Goal: Navigation & Orientation: Find specific page/section

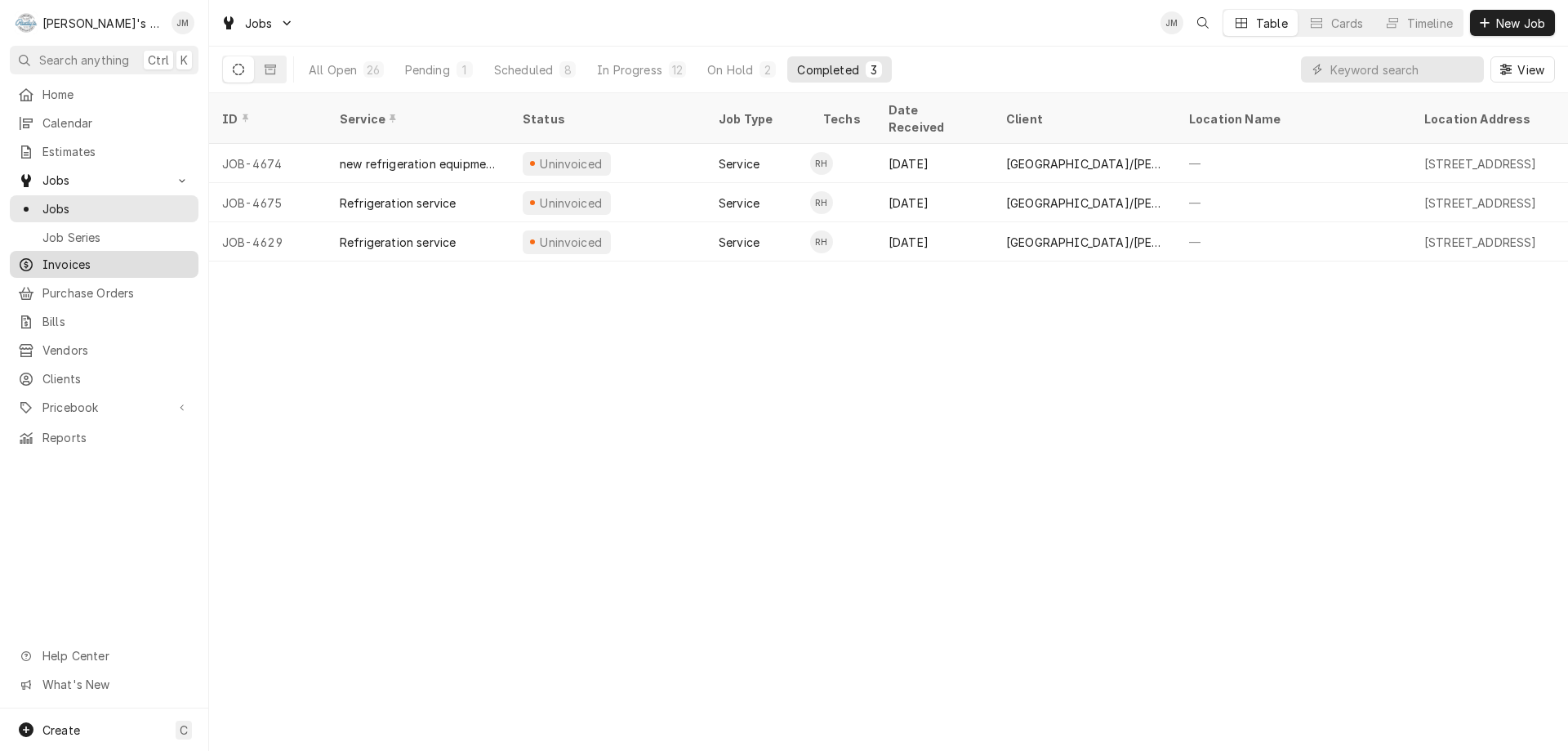
click at [51, 262] on span "Invoices" at bounding box center [116, 264] width 148 height 17
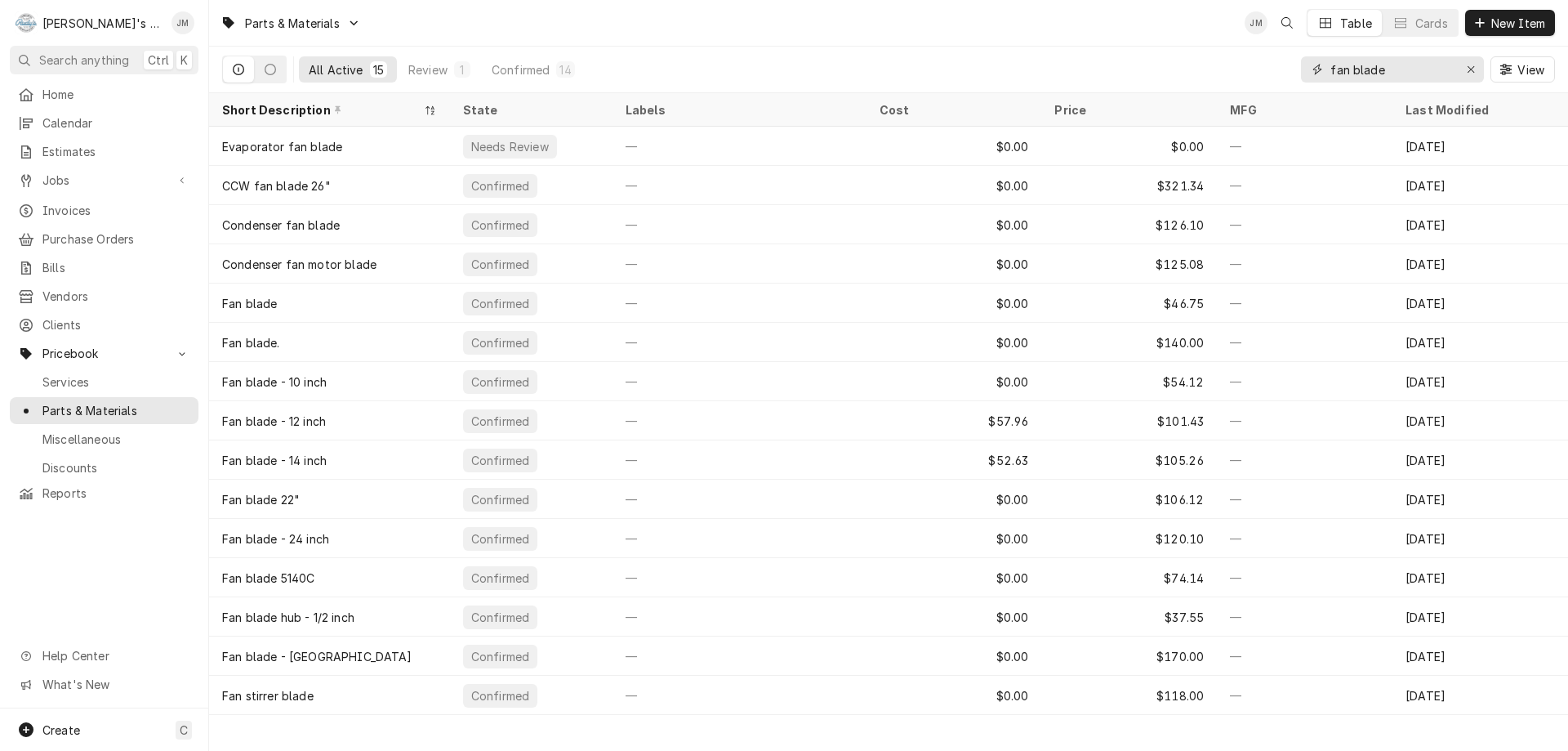
drag, startPoint x: 1402, startPoint y: 65, endPoint x: 1303, endPoint y: 67, distance: 99.0
click at [1303, 67] on div "fan blade" at bounding box center [1392, 69] width 183 height 26
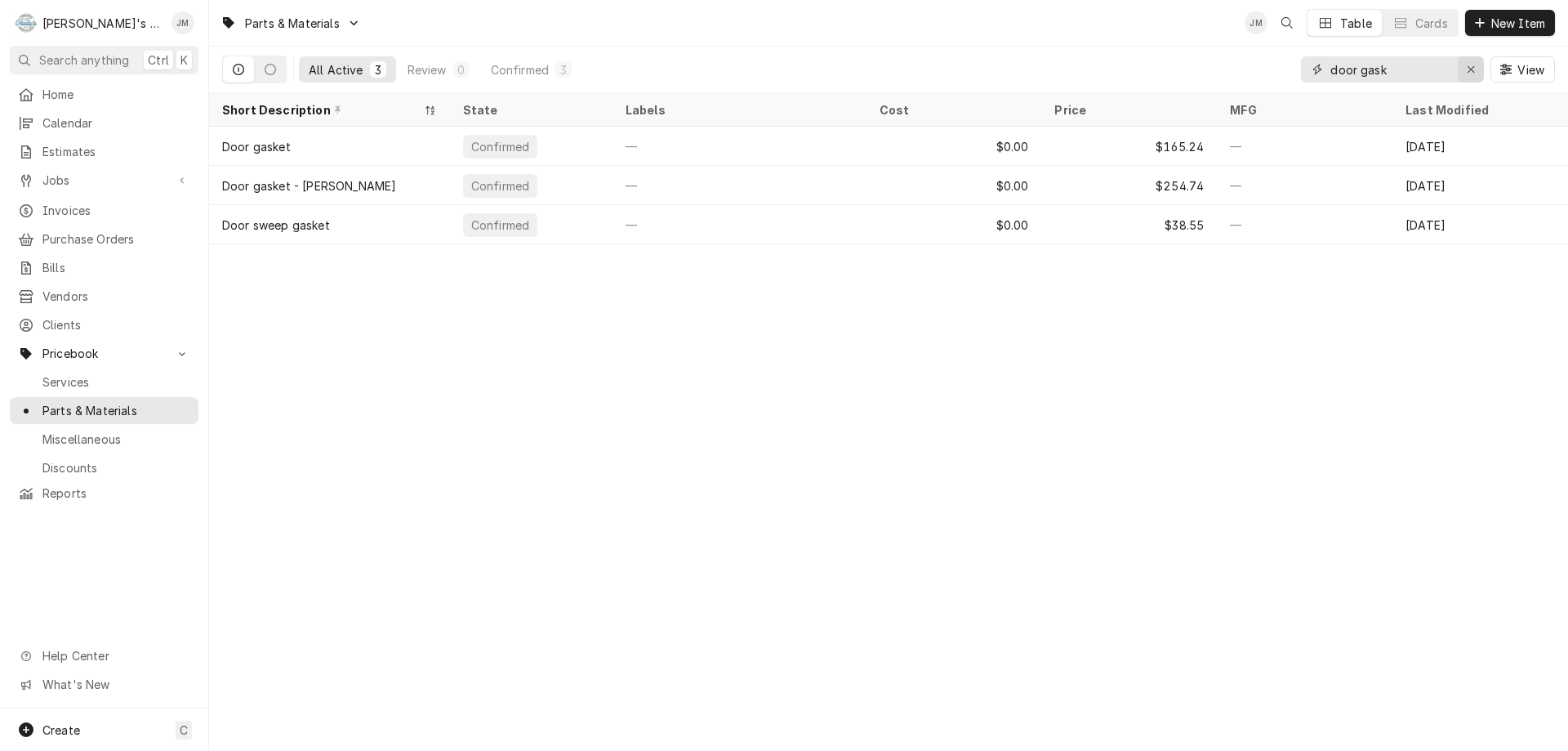
type input "door gask"
click at [1472, 67] on icon "Erase input" at bounding box center [1471, 70] width 9 height 12
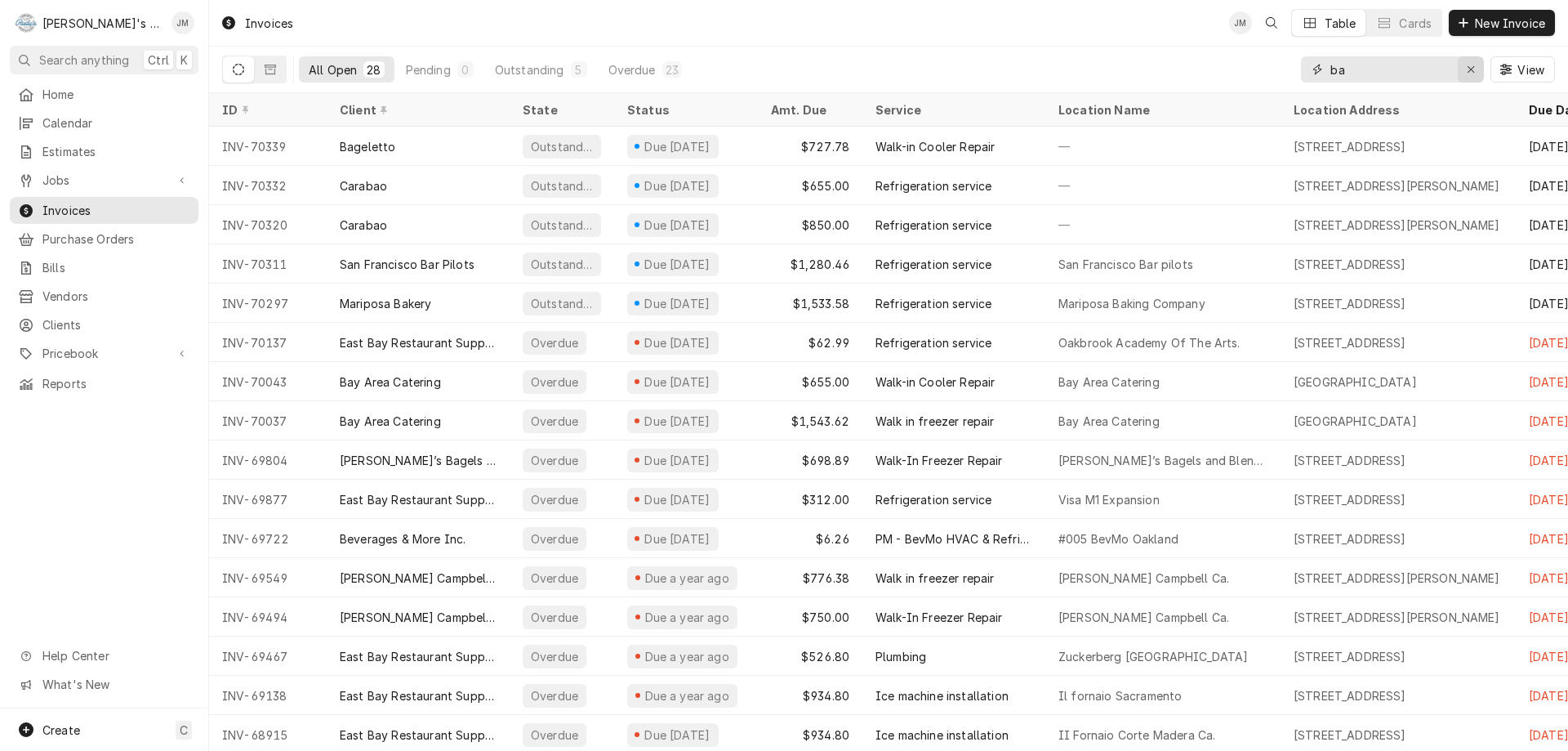
click at [1472, 71] on icon "Erase input" at bounding box center [1471, 70] width 9 height 12
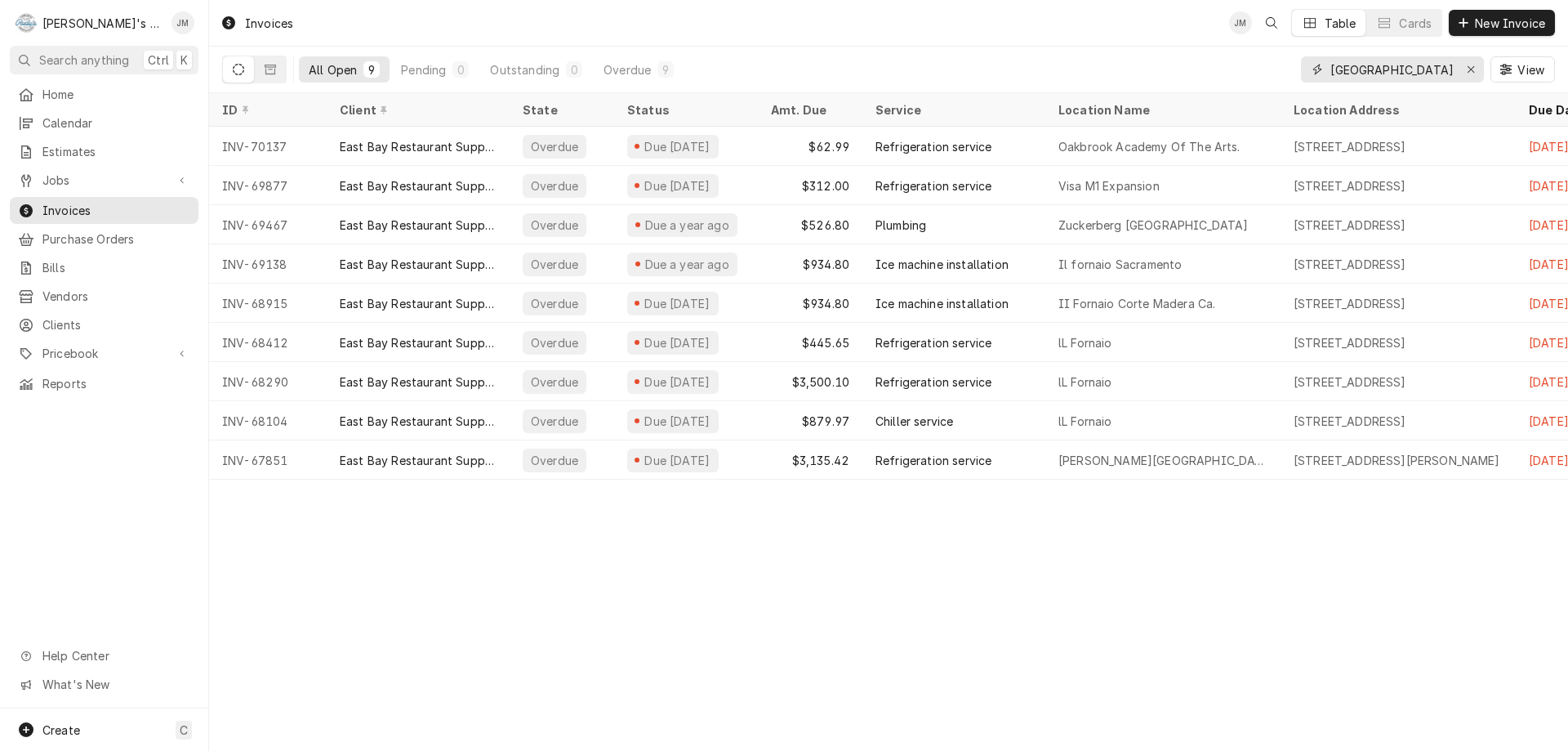
type input "[GEOGRAPHIC_DATA]"
click at [276, 70] on button "Dynamic Content Wrapper" at bounding box center [270, 69] width 31 height 26
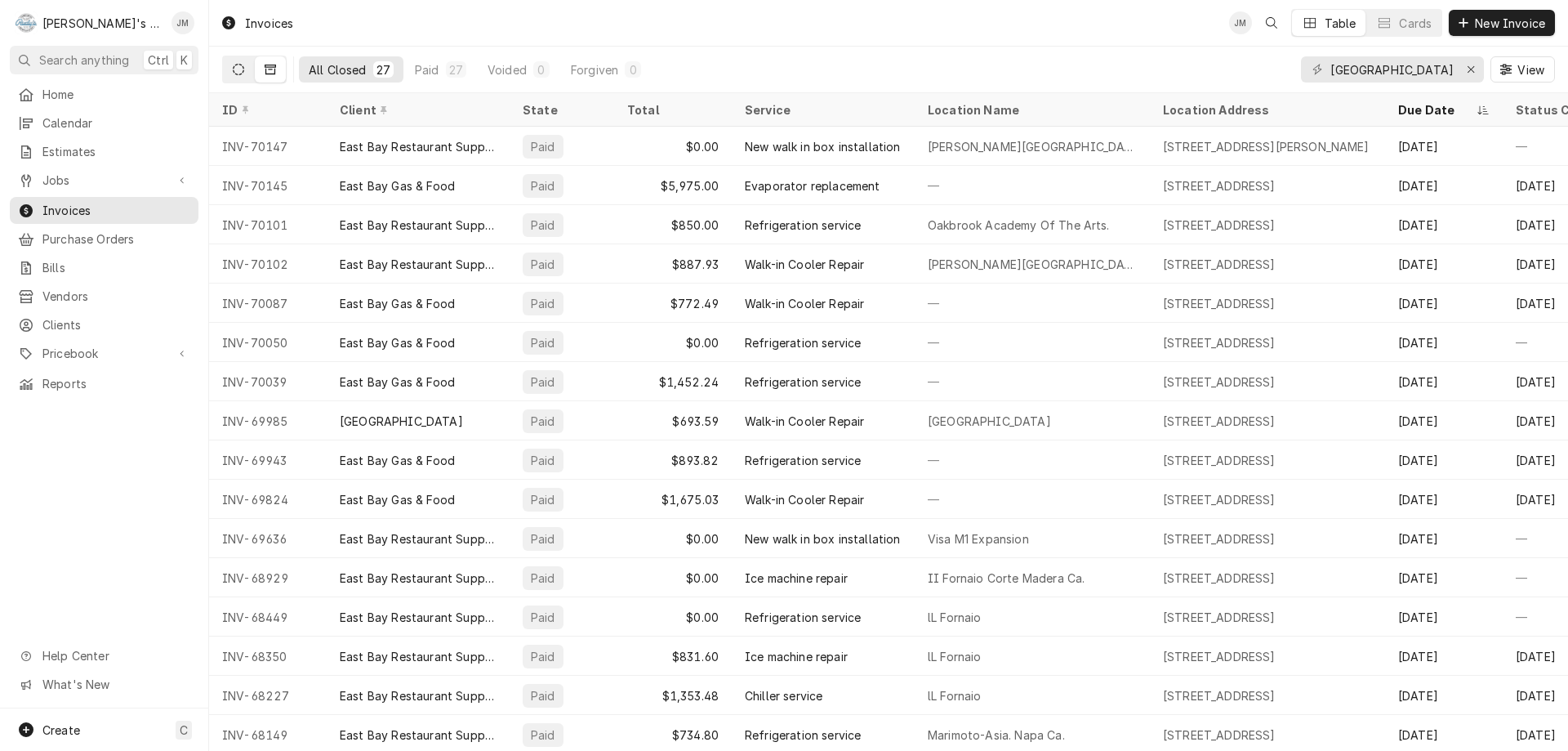
click at [226, 69] on button "Dynamic Content Wrapper" at bounding box center [238, 69] width 31 height 26
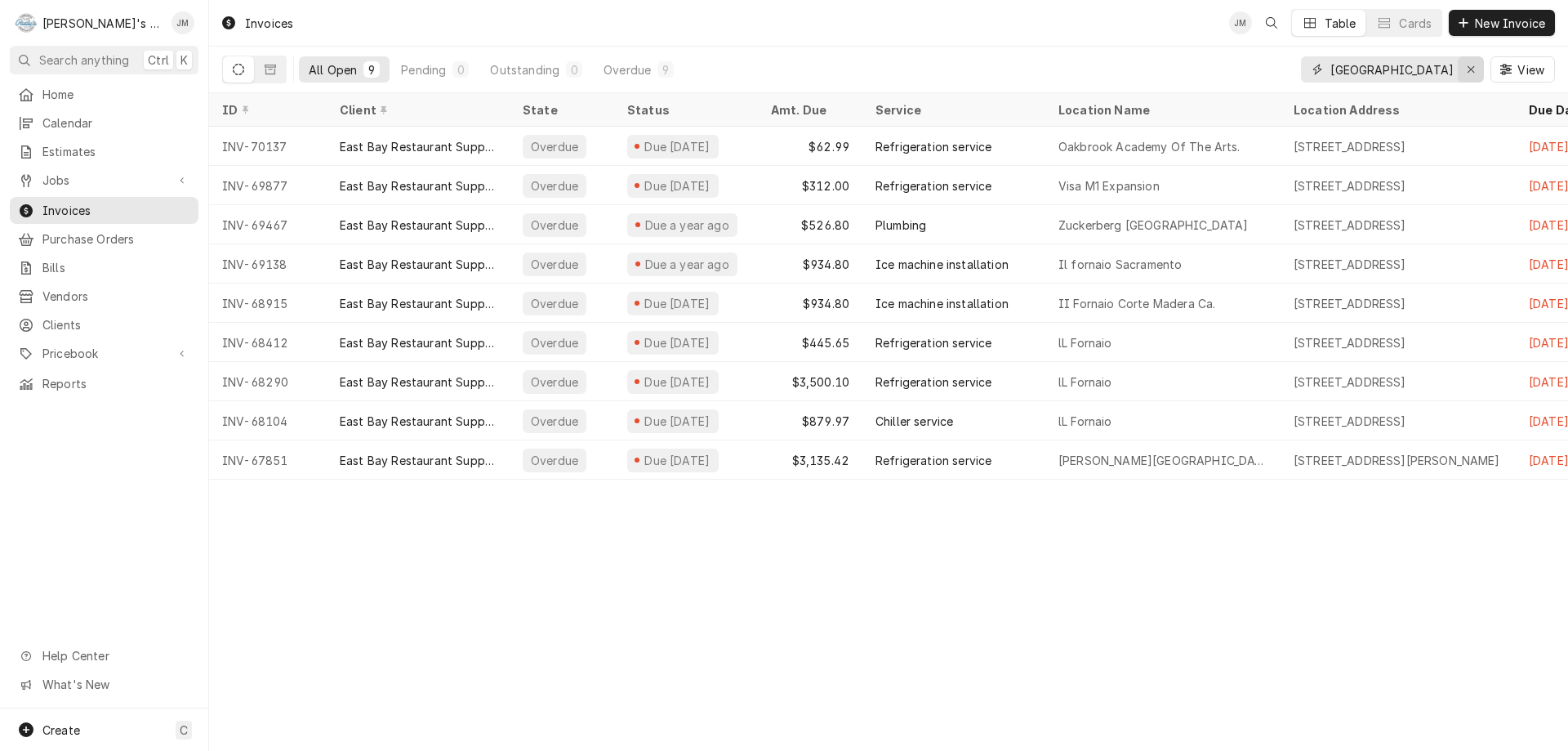
click at [1475, 67] on div "Erase input" at bounding box center [1471, 70] width 17 height 17
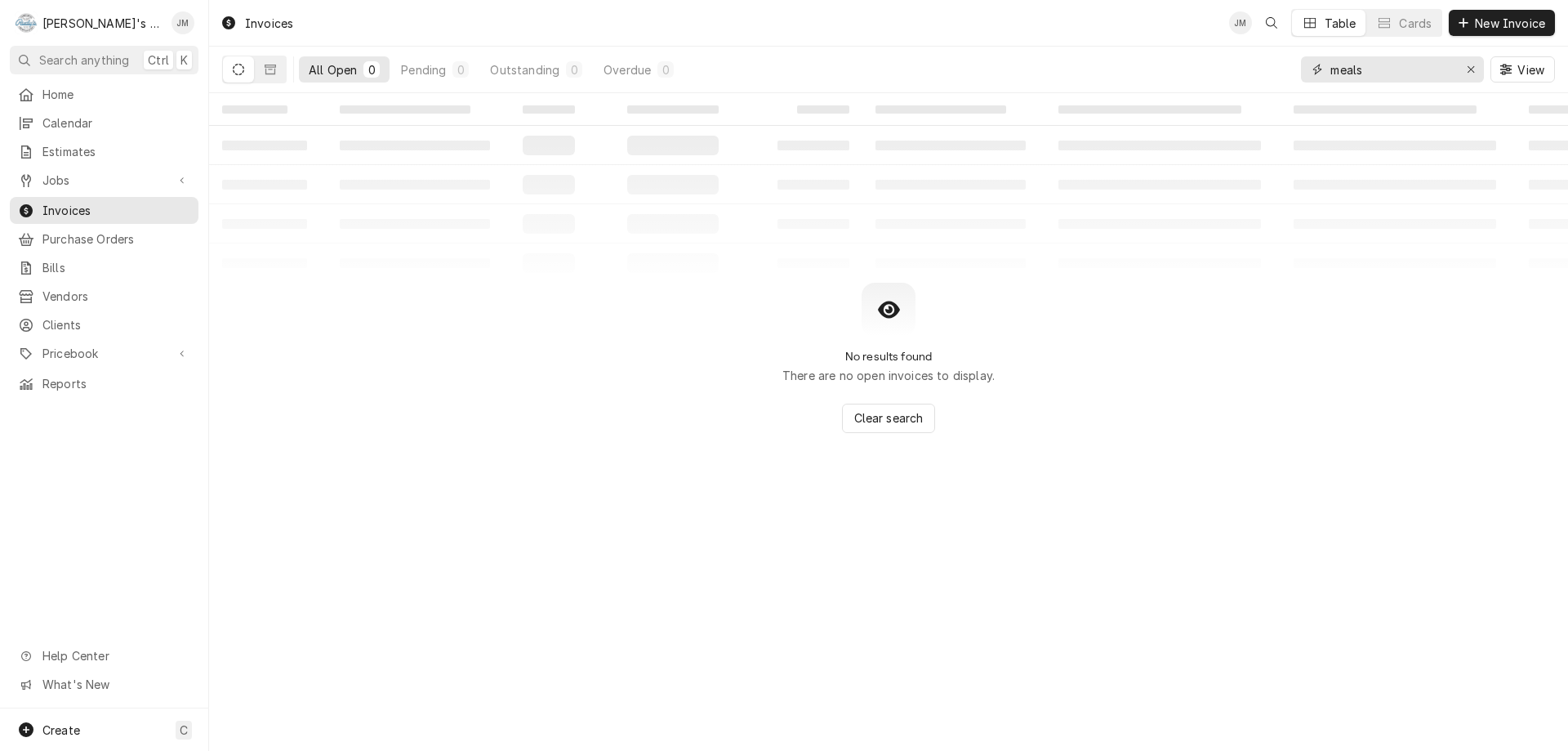
type input "meals"
click at [241, 70] on icon "Dynamic Content Wrapper" at bounding box center [239, 70] width 12 height 12
click at [1467, 63] on div "Erase input" at bounding box center [1471, 70] width 17 height 17
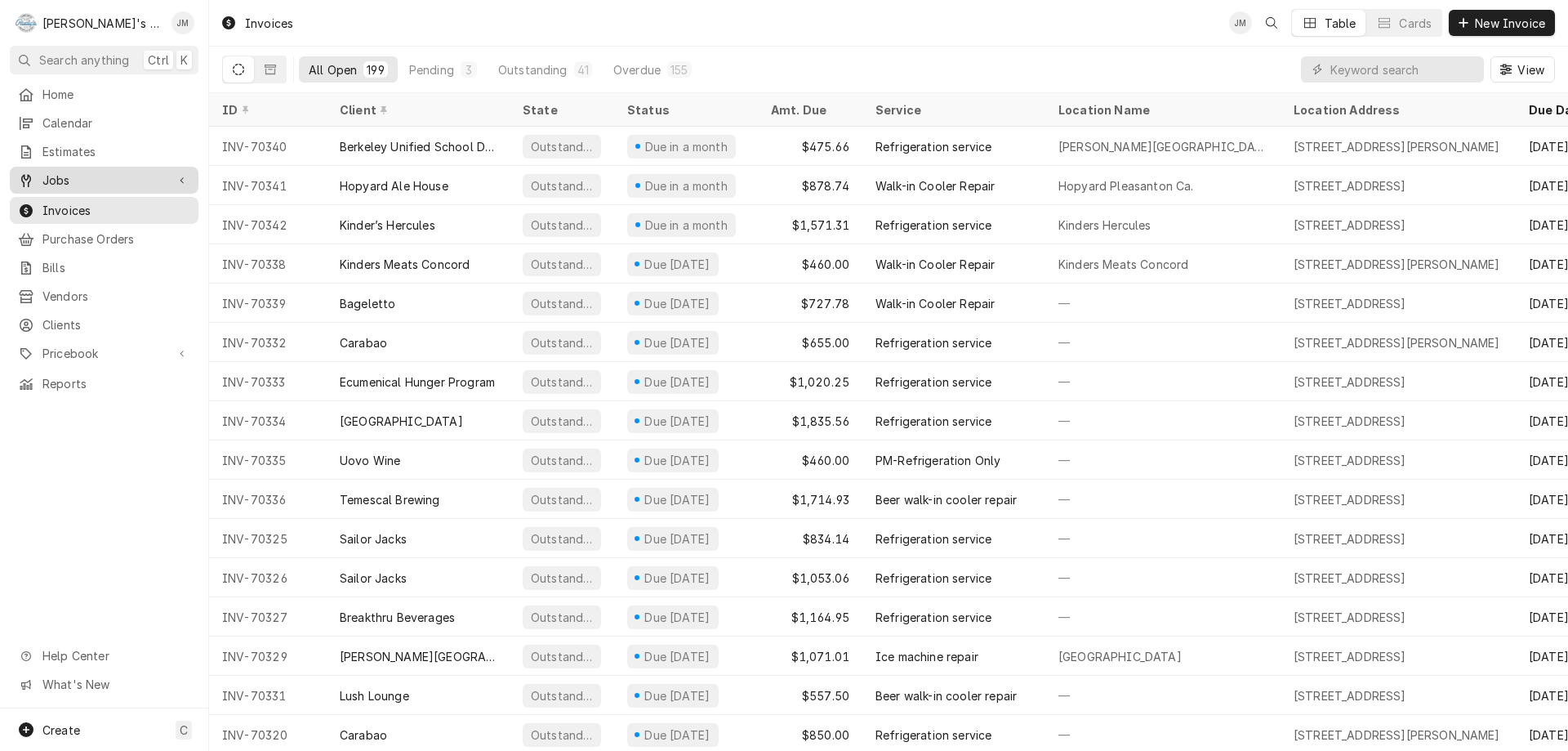
click at [55, 178] on span "Jobs" at bounding box center [104, 180] width 124 height 17
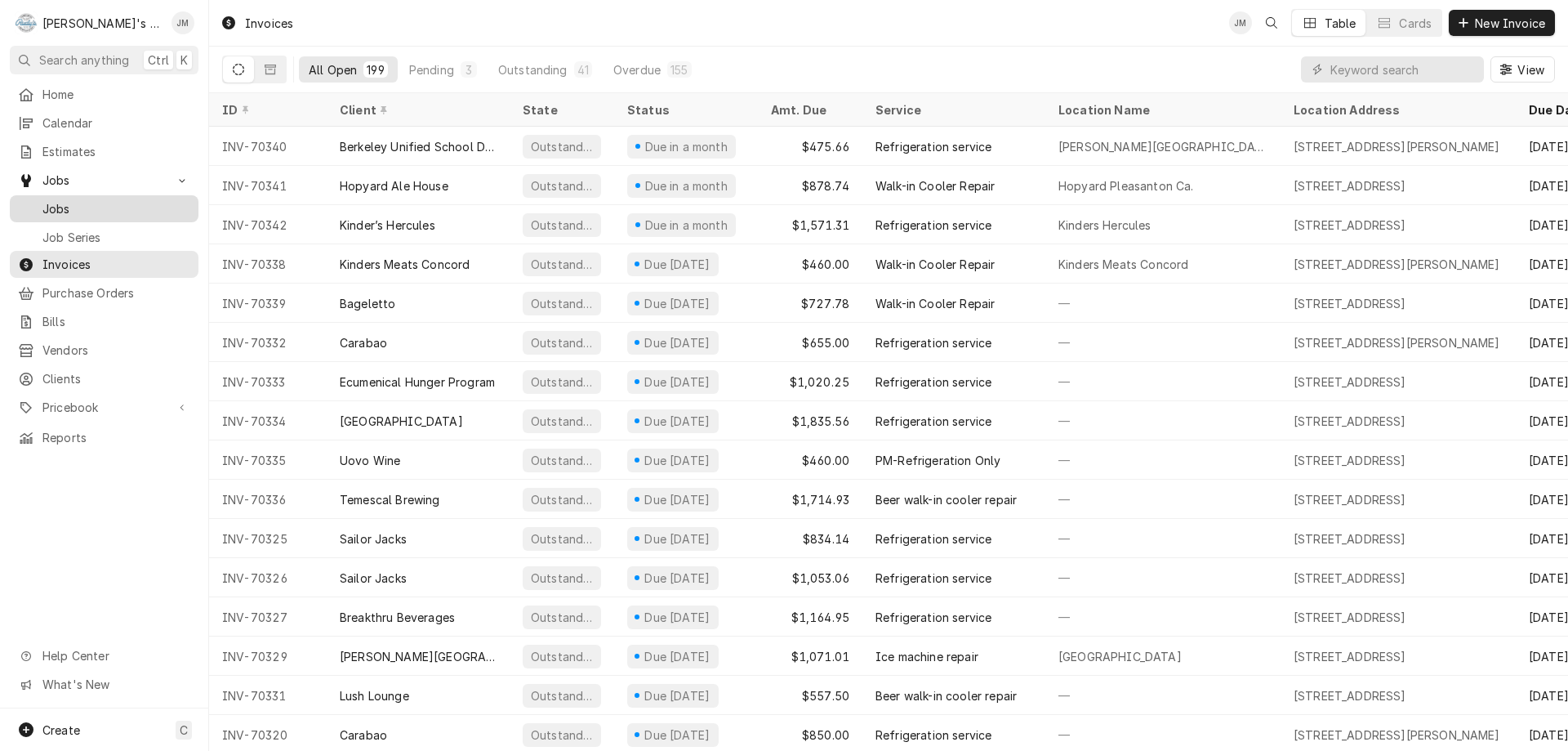
click at [47, 202] on span "Jobs" at bounding box center [116, 208] width 148 height 17
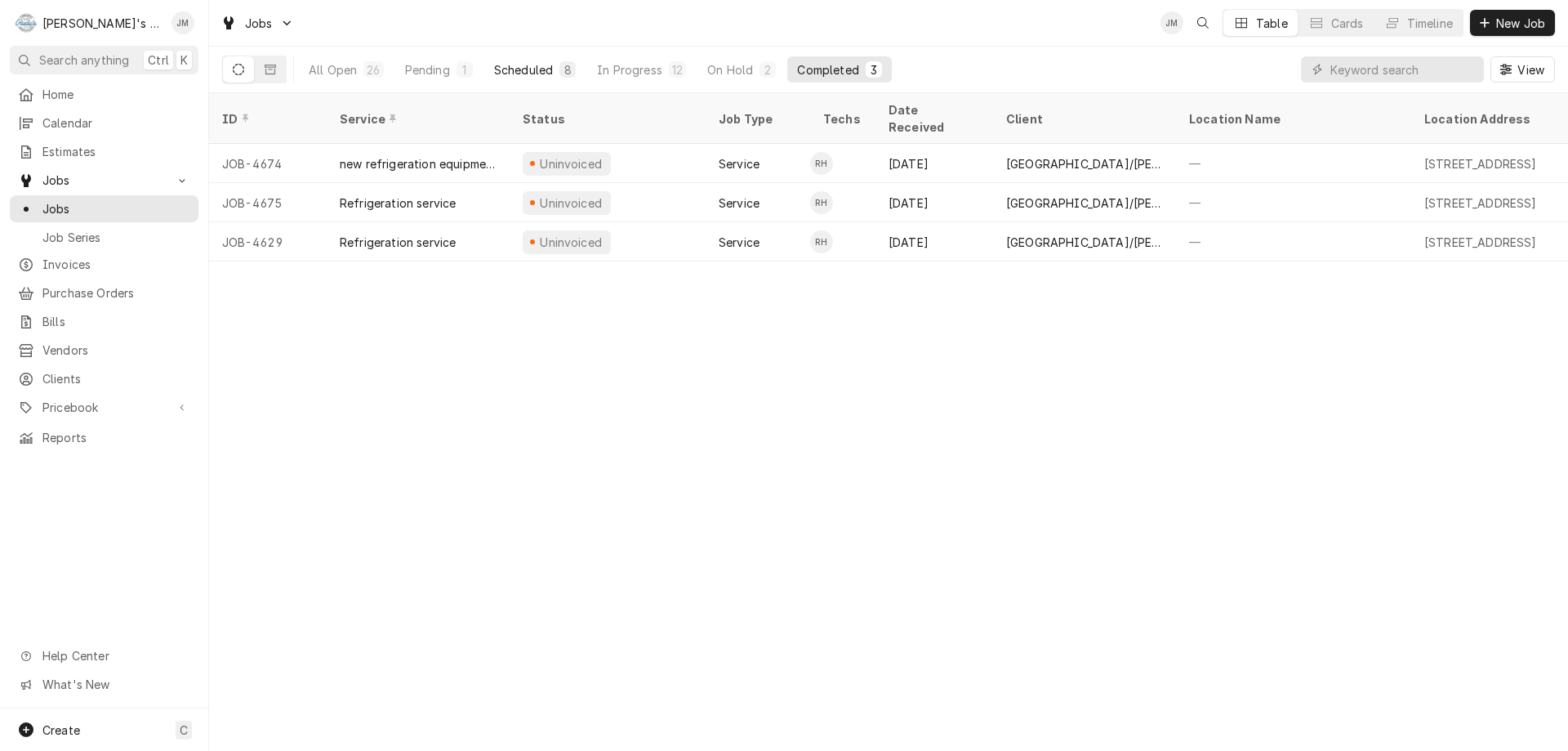
click at [524, 63] on div "Scheduled" at bounding box center [523, 70] width 59 height 17
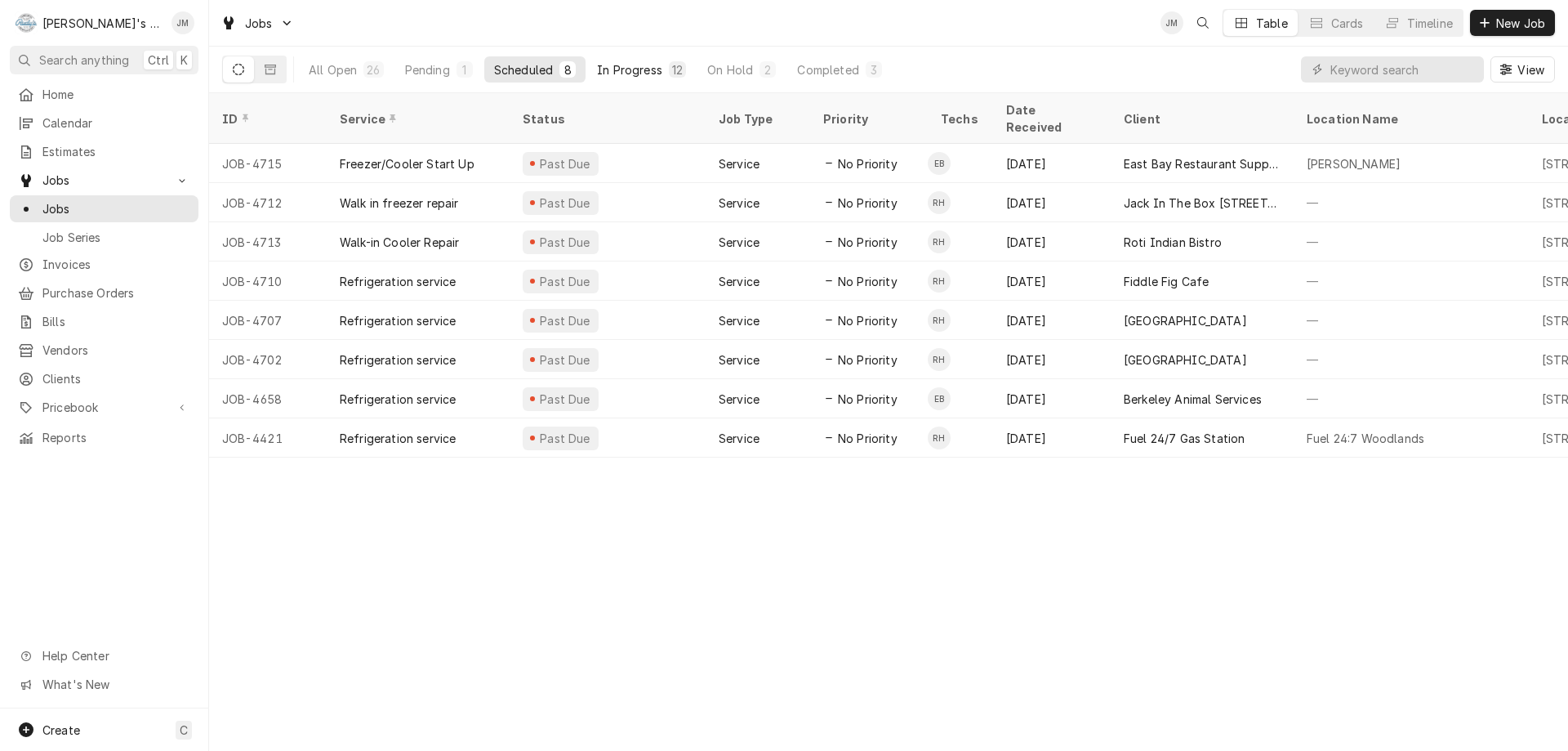
click at [651, 71] on div "In Progress" at bounding box center [630, 70] width 66 height 17
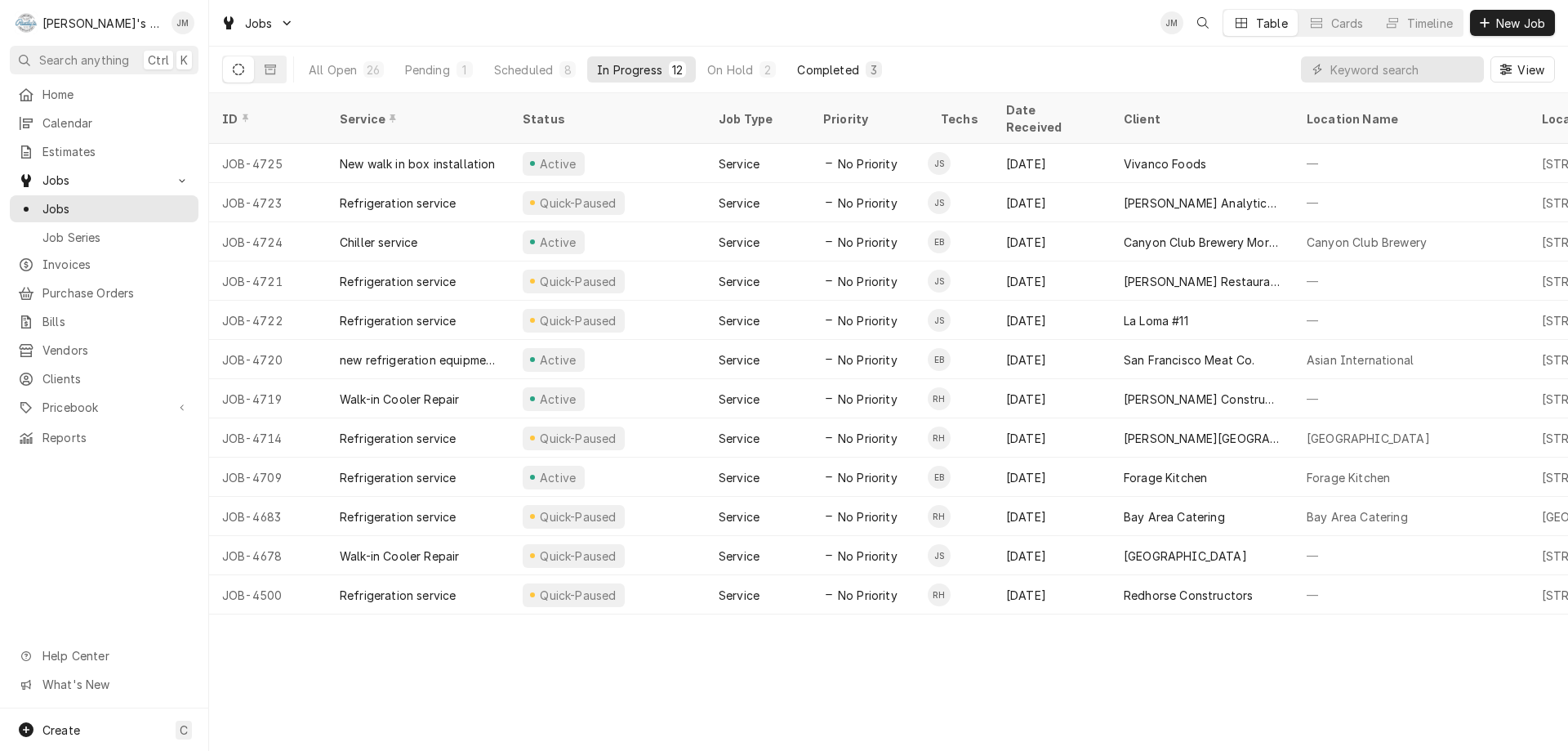
click at [835, 76] on div "Completed" at bounding box center [828, 70] width 61 height 17
